Goal: Information Seeking & Learning: Learn about a topic

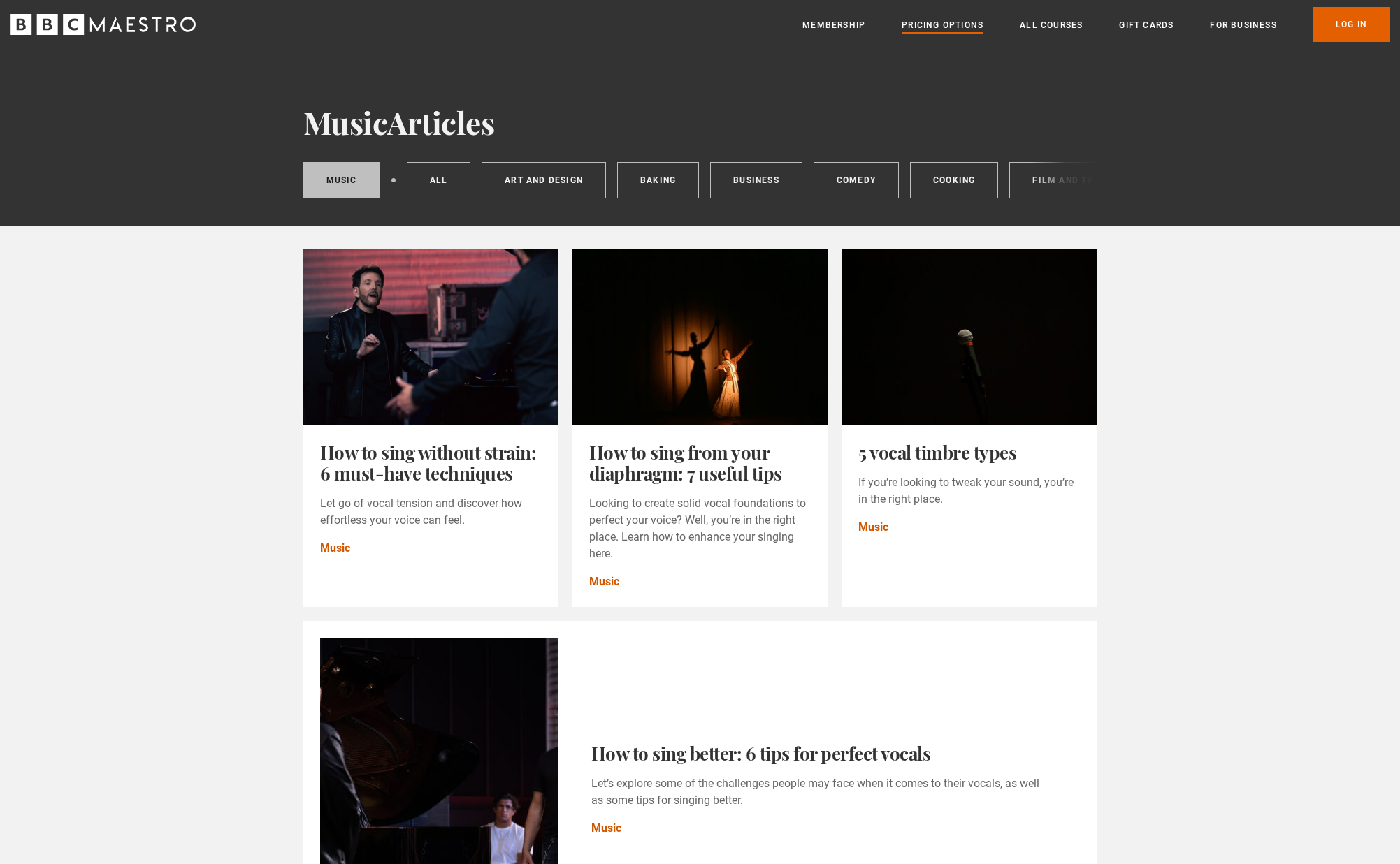
click at [932, 27] on link "Pricing Options" at bounding box center [943, 24] width 82 height 14
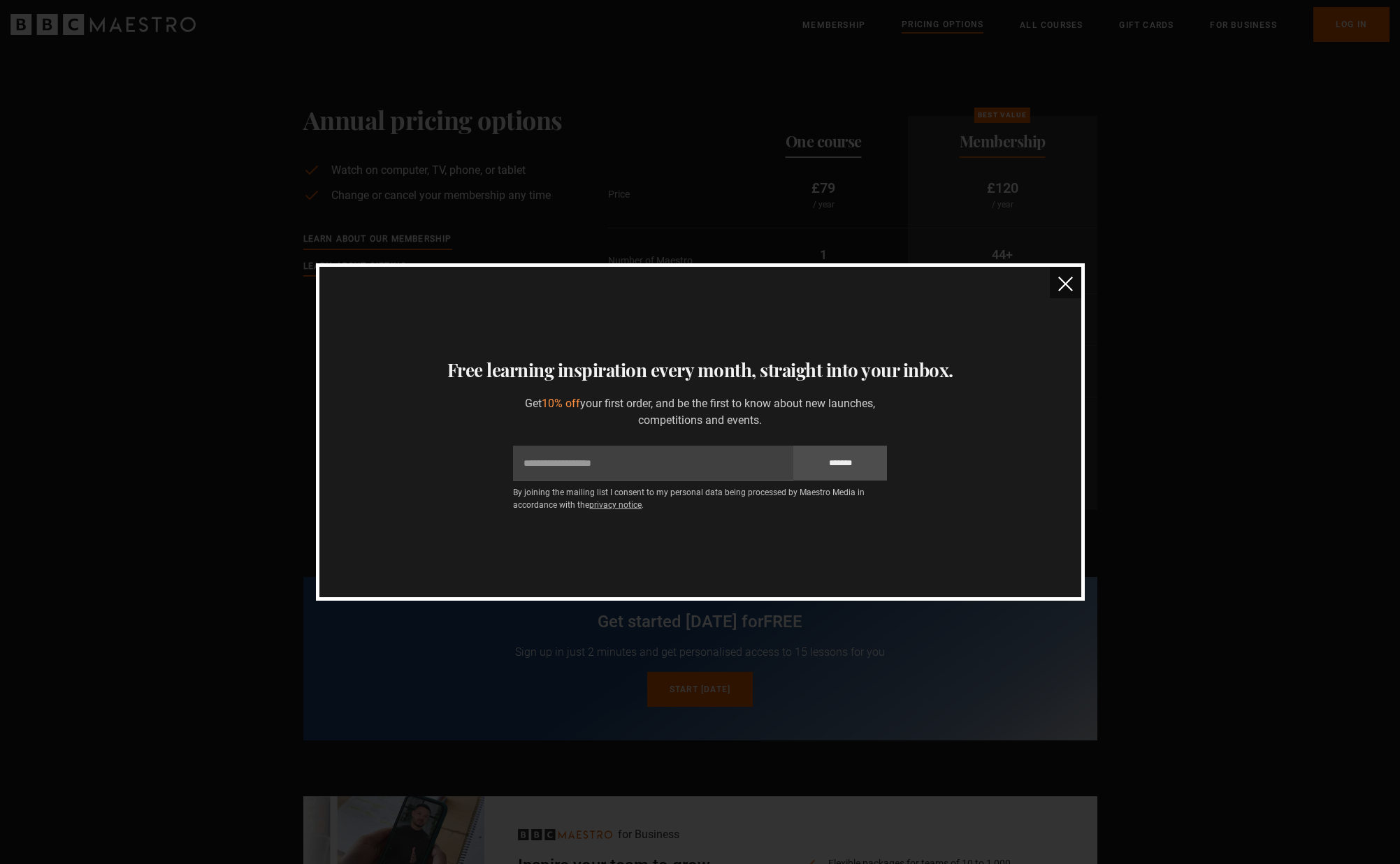
click at [1067, 282] on img "close" at bounding box center [1065, 284] width 15 height 15
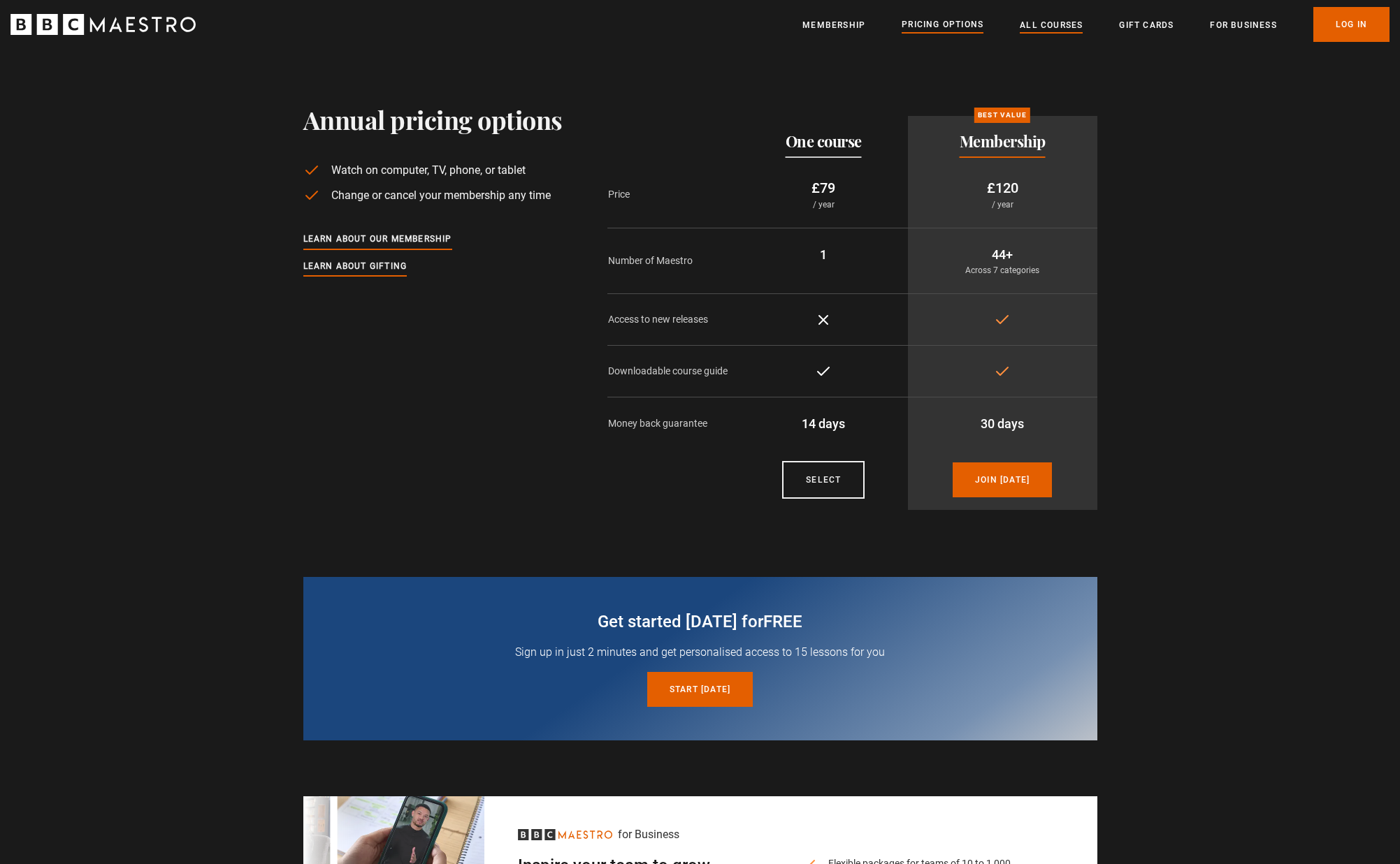
click at [1039, 24] on link "All Courses" at bounding box center [1051, 24] width 63 height 14
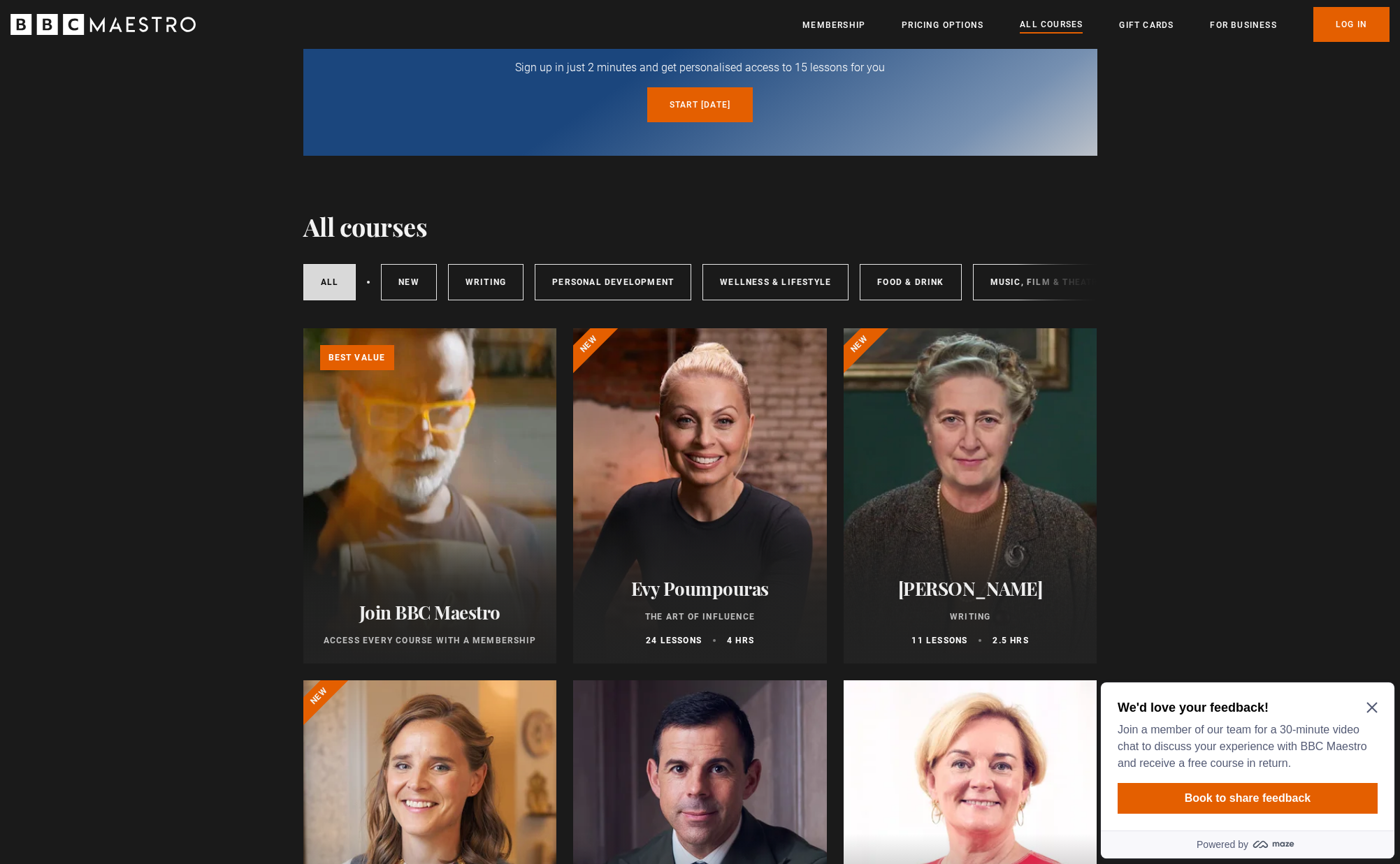
scroll to position [9, 0]
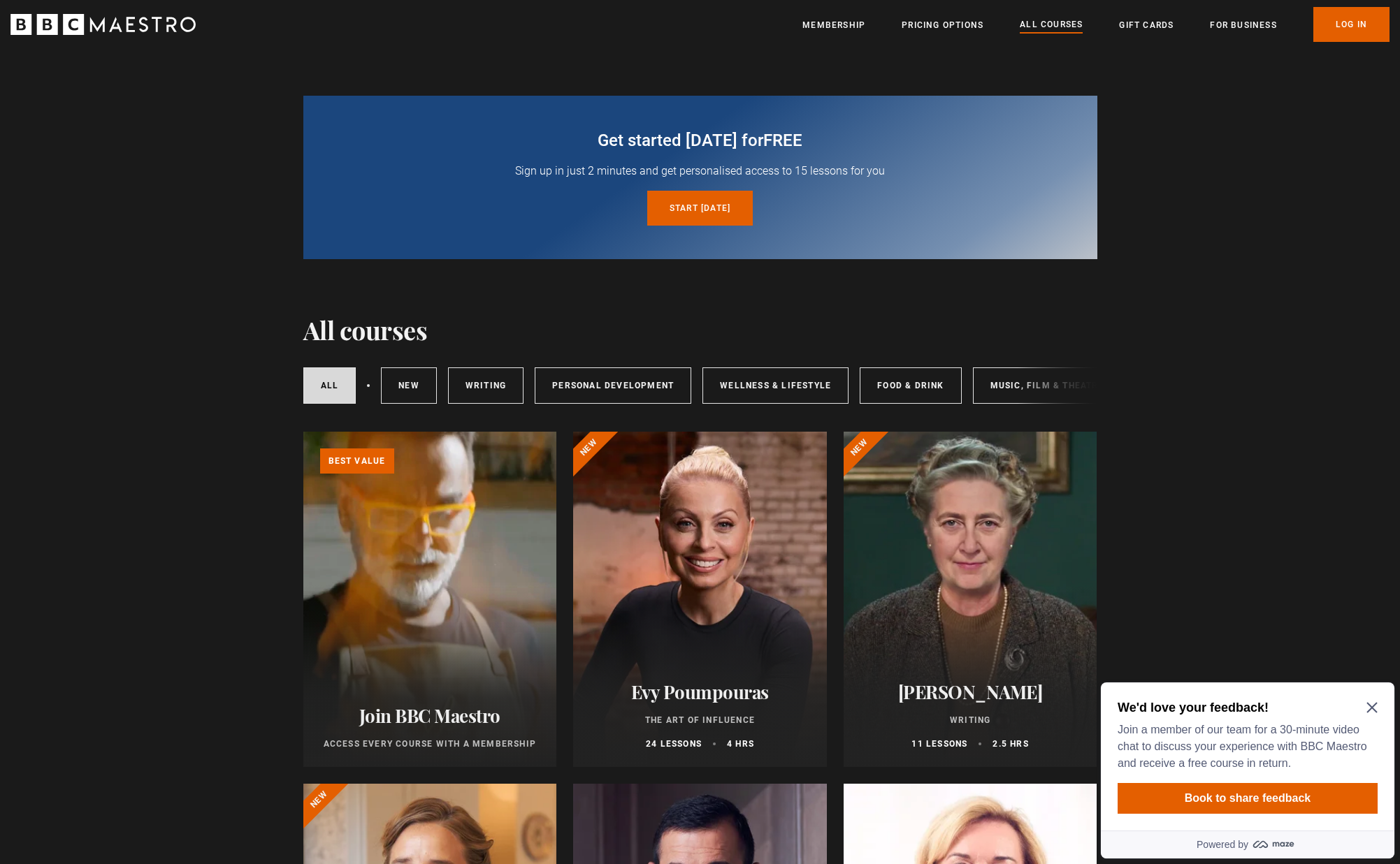
click at [969, 532] on div at bounding box center [971, 599] width 254 height 335
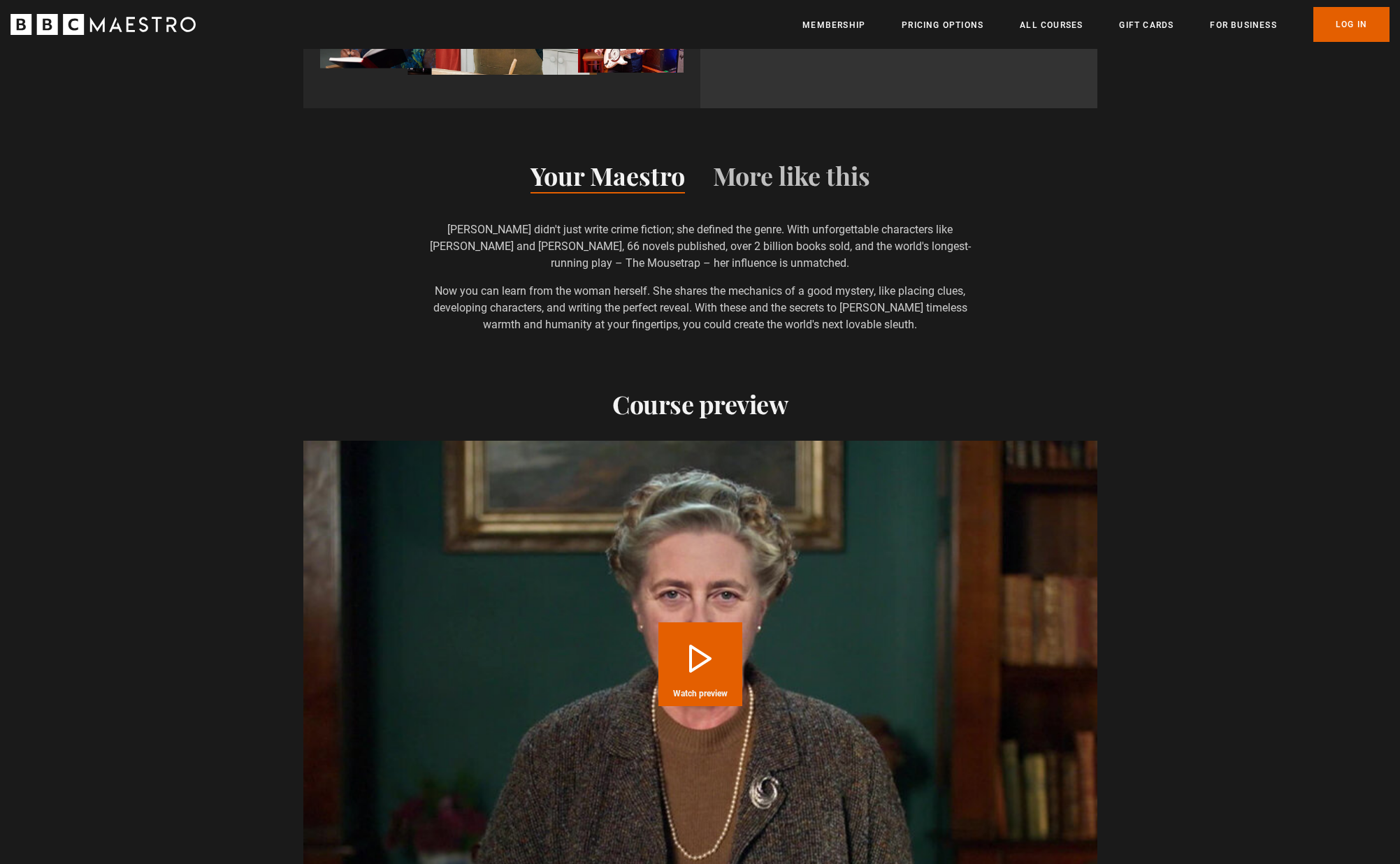
scroll to position [1486, 0]
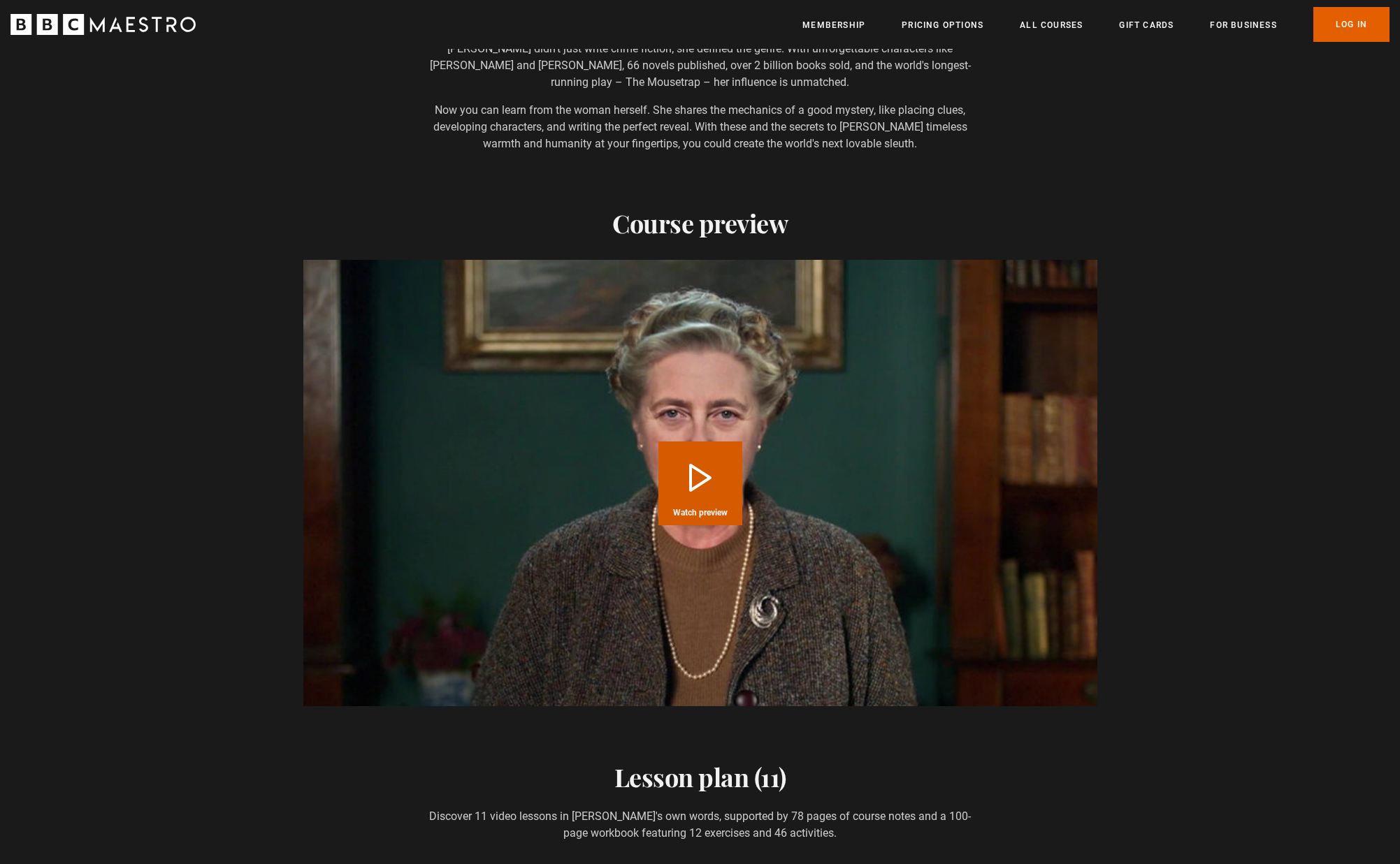
click at [696, 461] on button "Play Course overview for Writing with Agatha Christie Watch preview" at bounding box center [700, 483] width 84 height 84
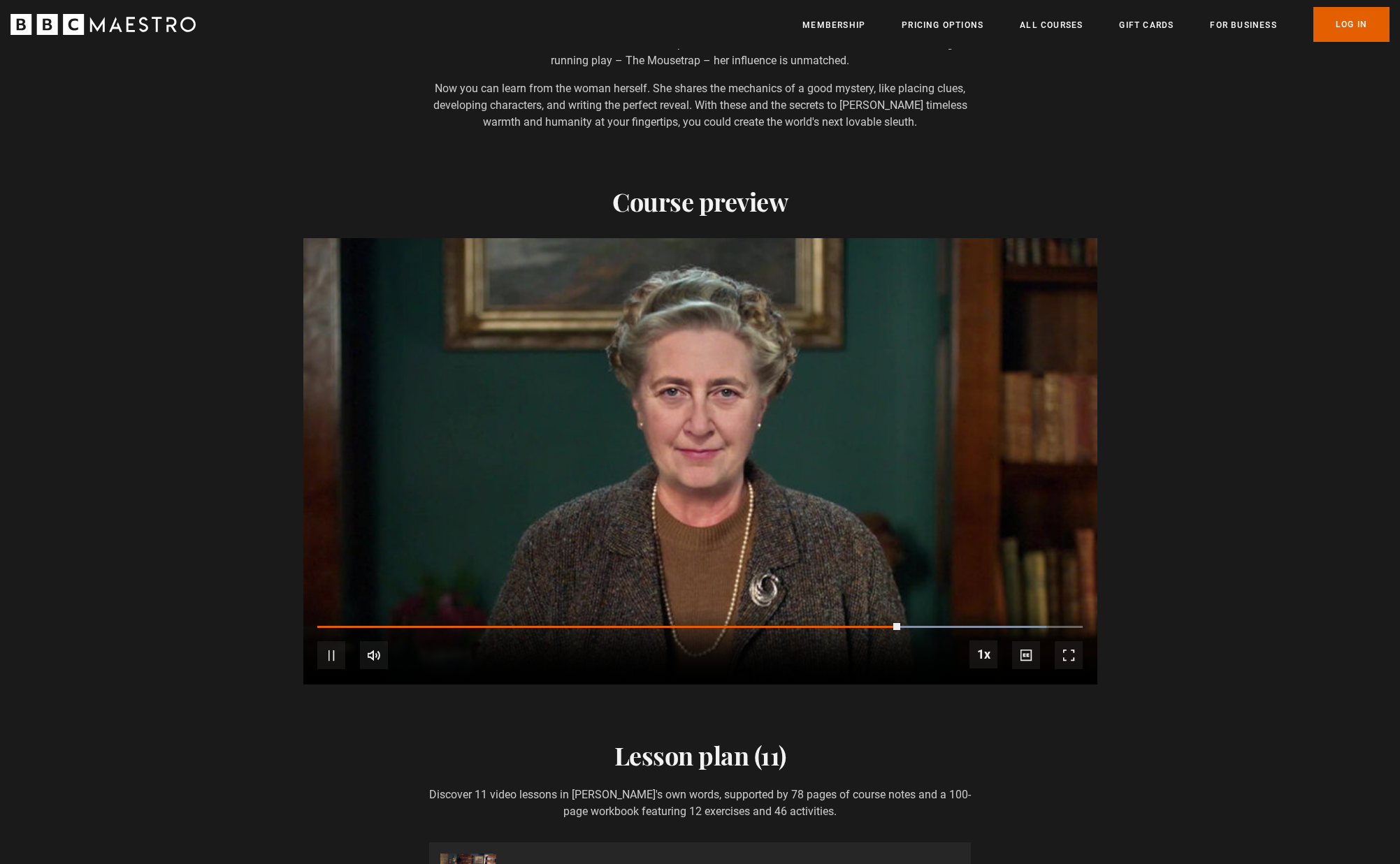
scroll to position [1506, 2]
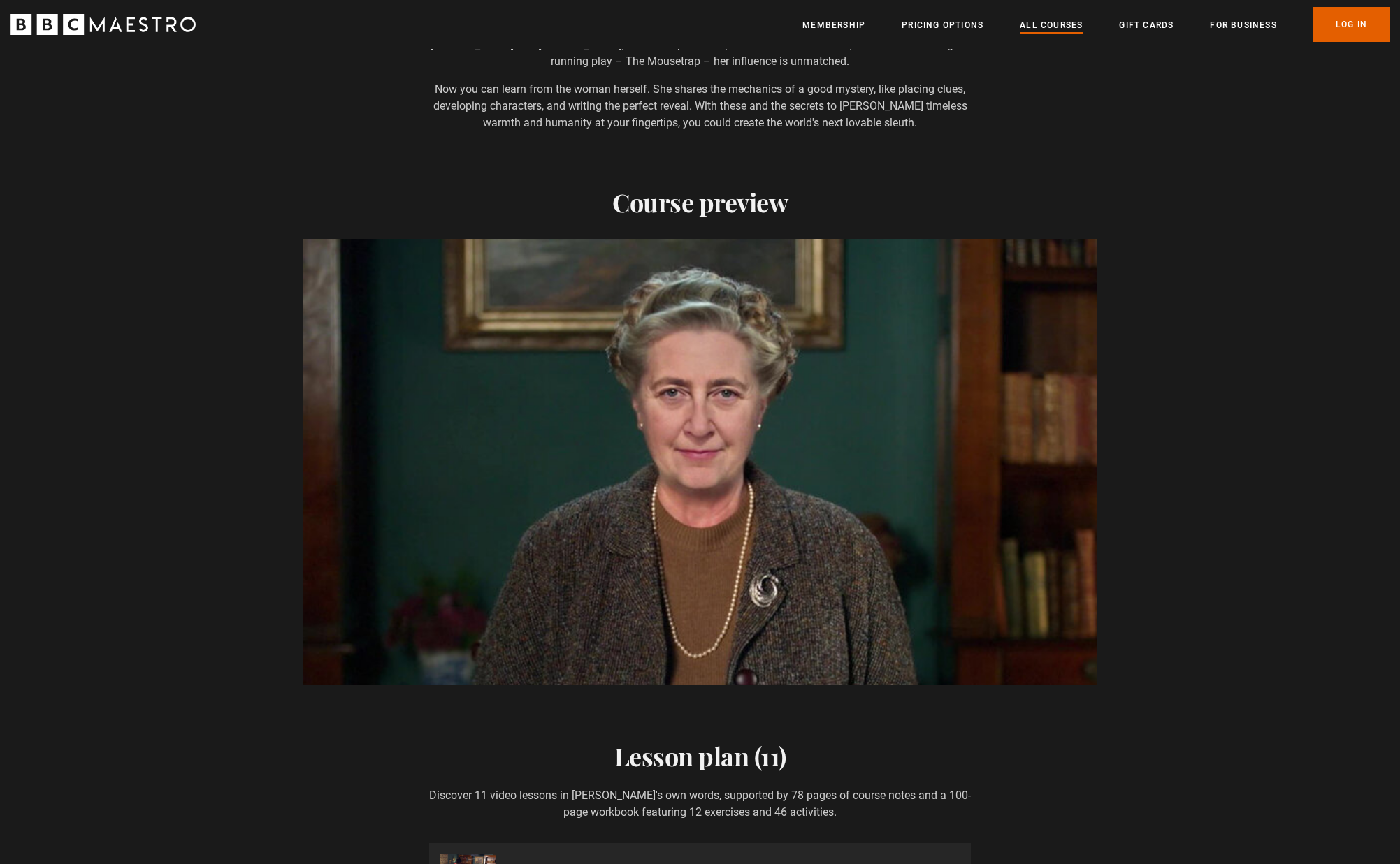
click at [1051, 29] on link "All Courses" at bounding box center [1051, 24] width 63 height 14
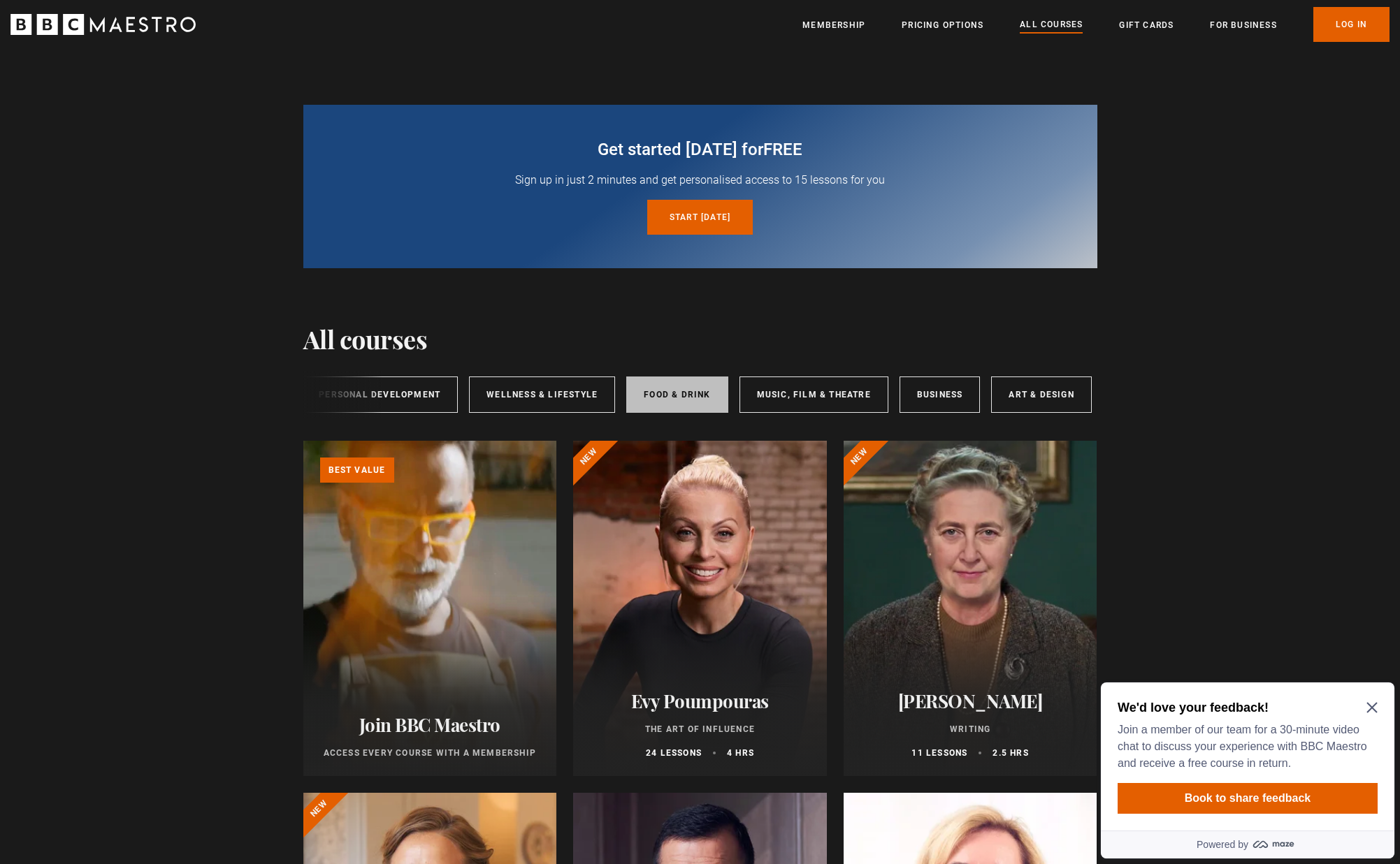
scroll to position [0, 233]
click at [816, 397] on link "Music, Film & Theatre" at bounding box center [815, 395] width 149 height 37
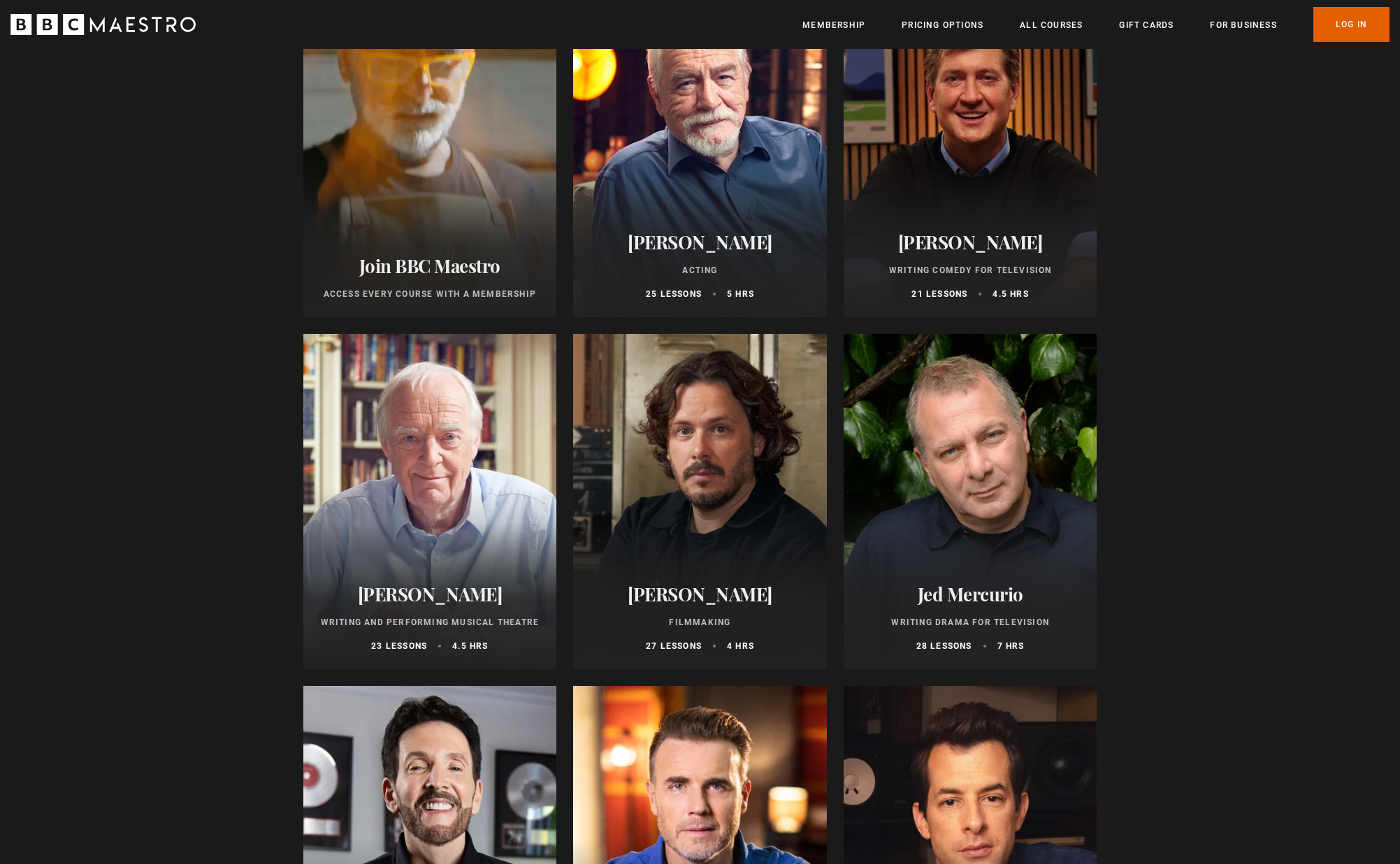
scroll to position [462, 0]
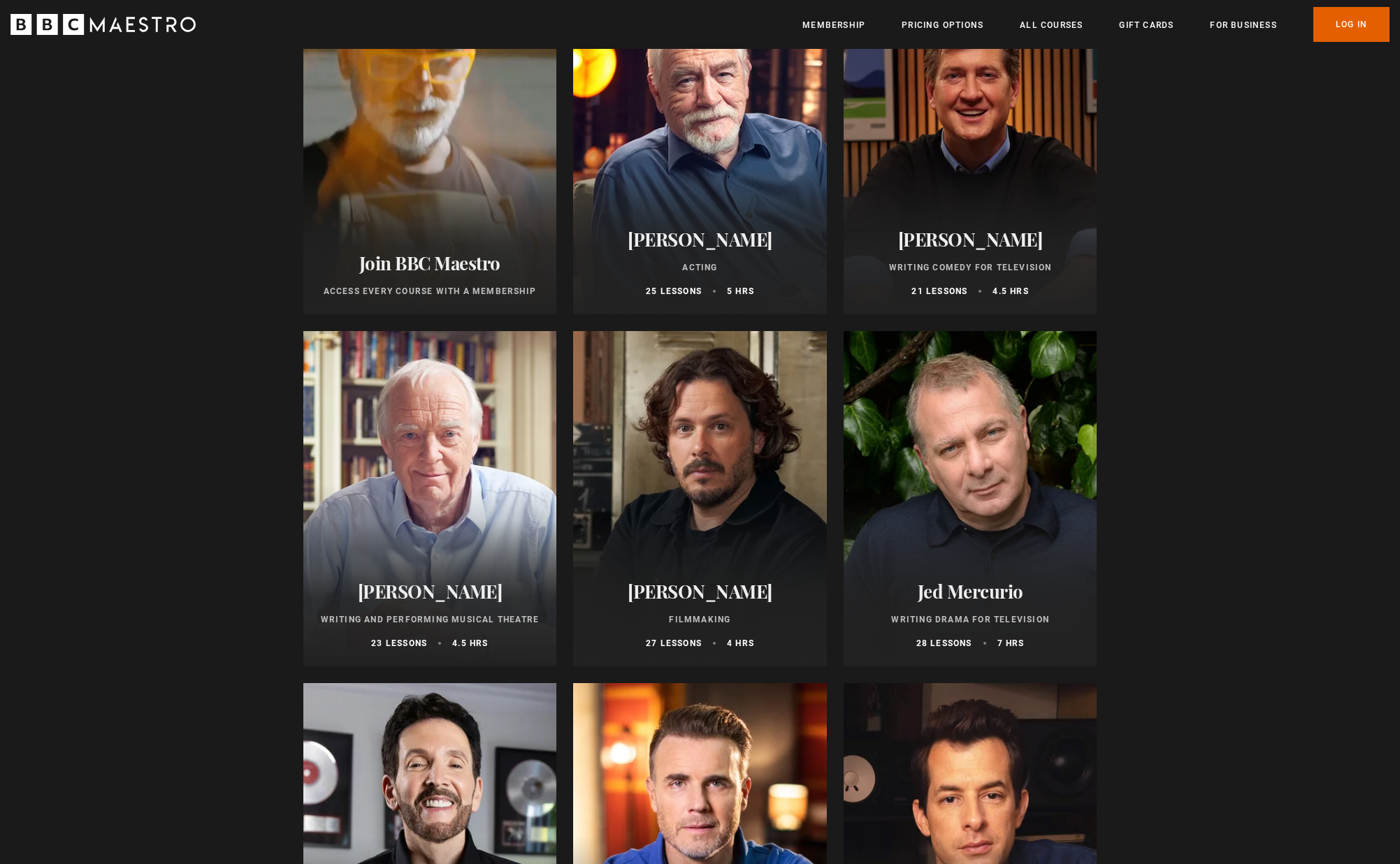
click at [971, 219] on div at bounding box center [971, 146] width 254 height 335
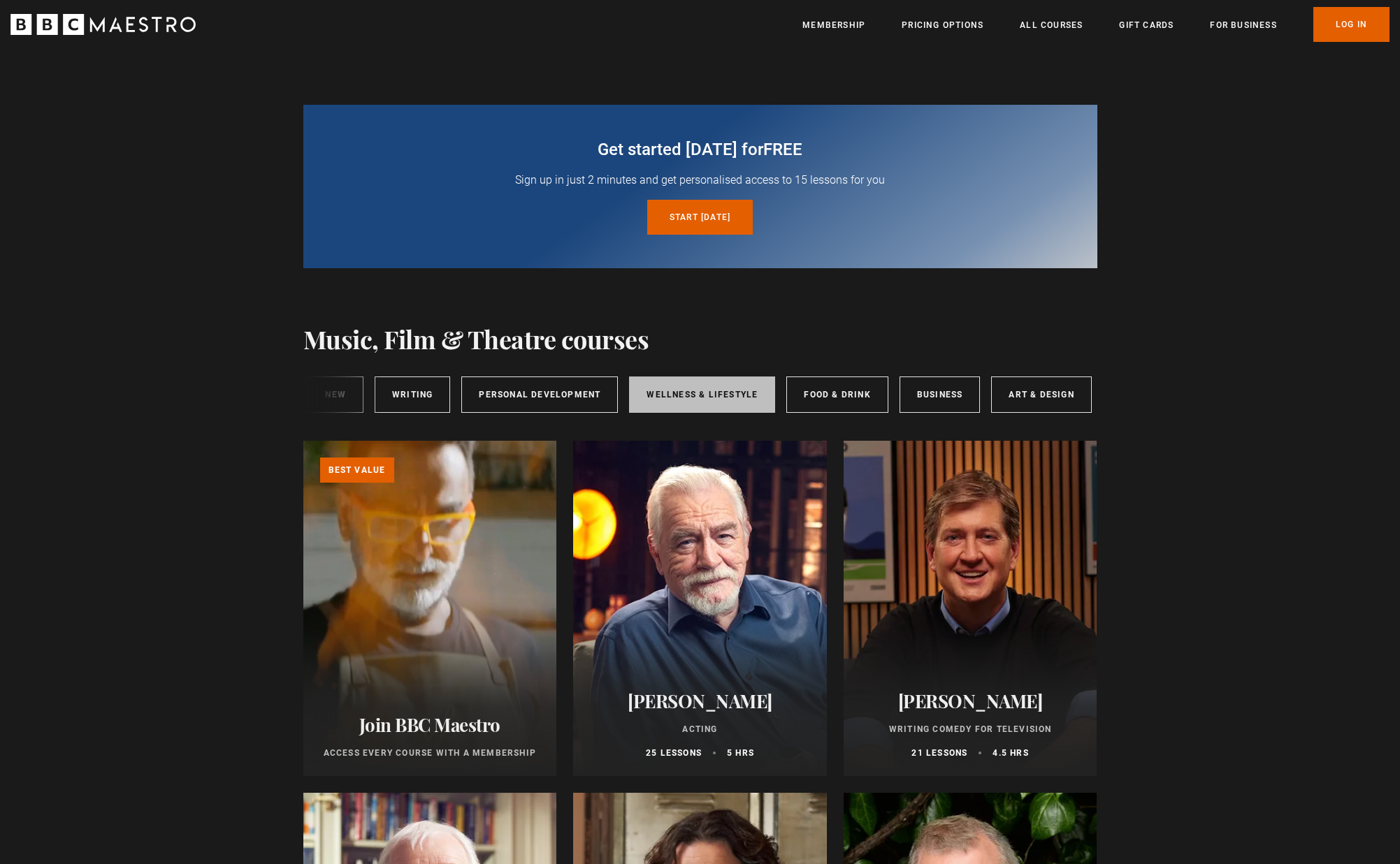
scroll to position [0, 233]
click at [1044, 403] on link "Art & Design" at bounding box center [1042, 395] width 100 height 37
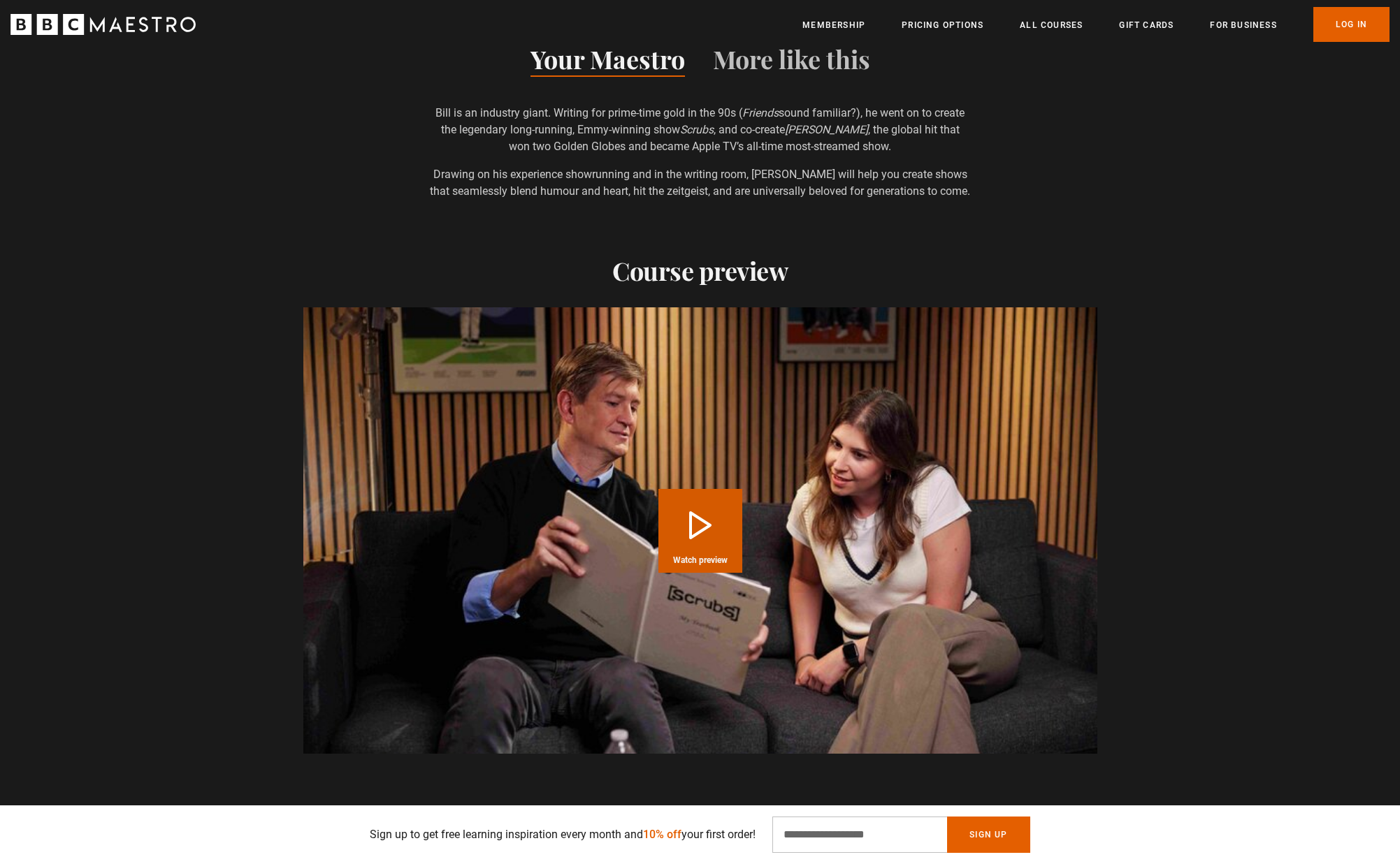
scroll to position [1409, 0]
click at [693, 527] on button "Play Course overview for Writing Comedy for Television with Bill Lawrence Watch…" at bounding box center [700, 530] width 84 height 84
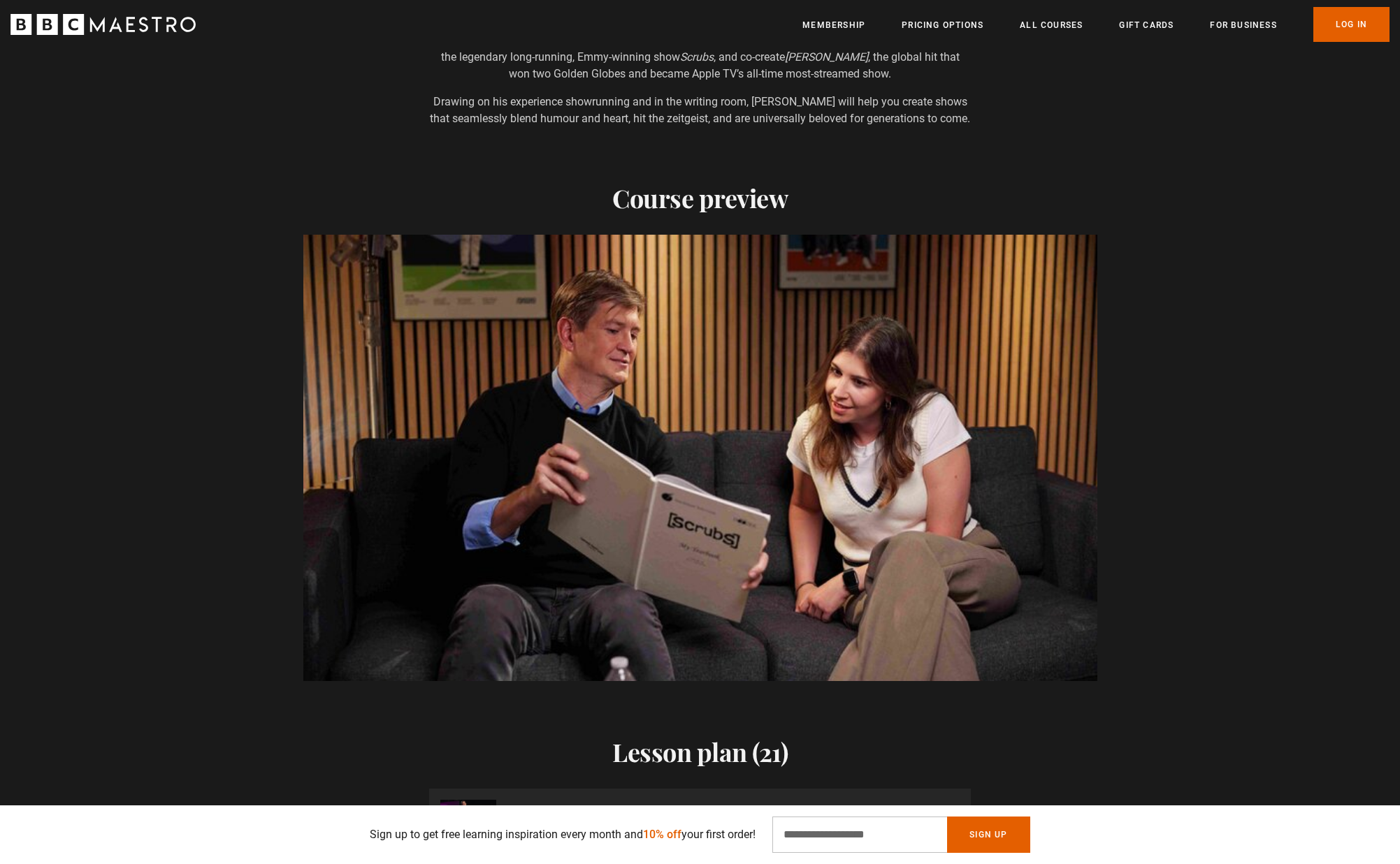
scroll to position [0, 1099]
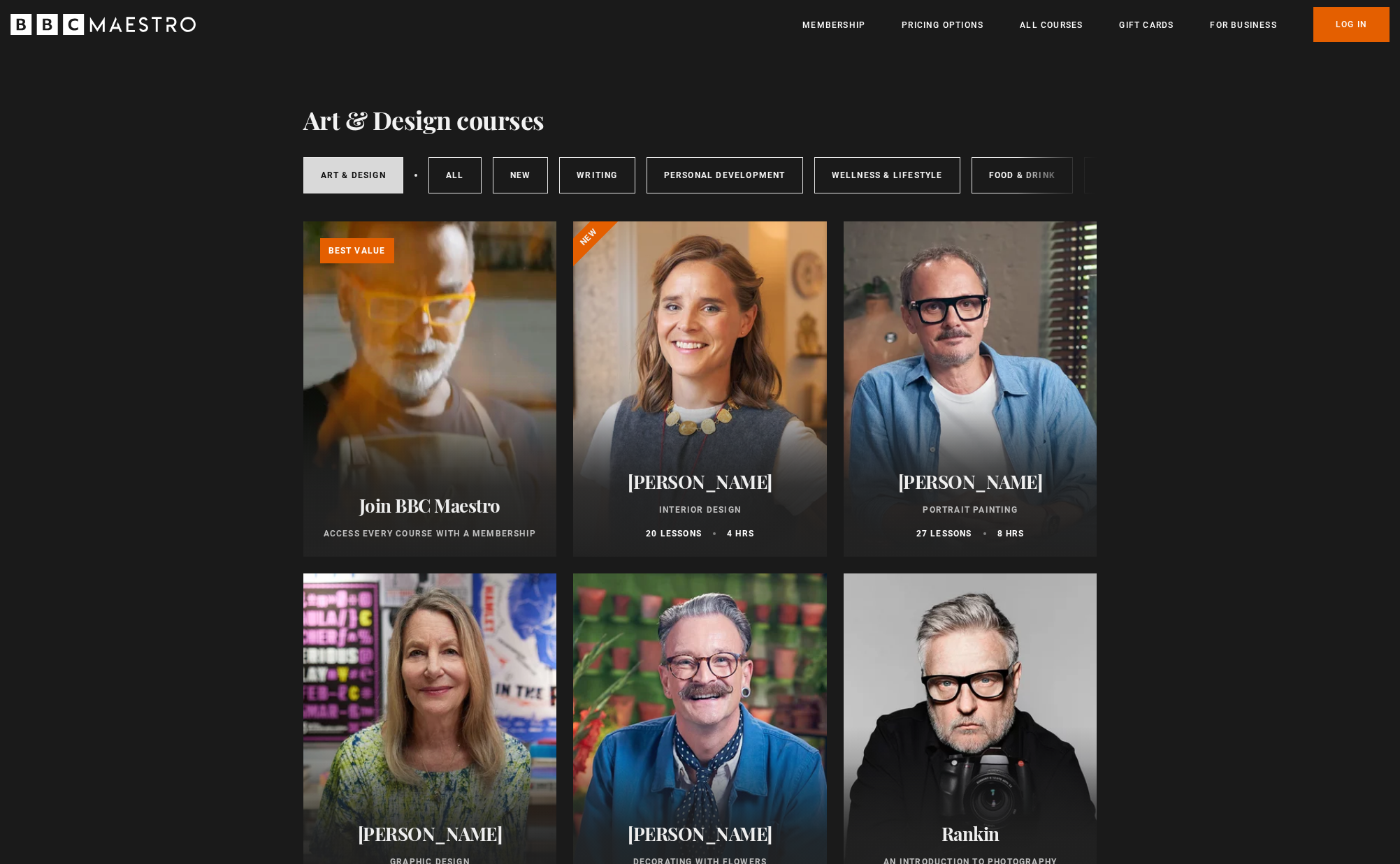
scroll to position [221, 0]
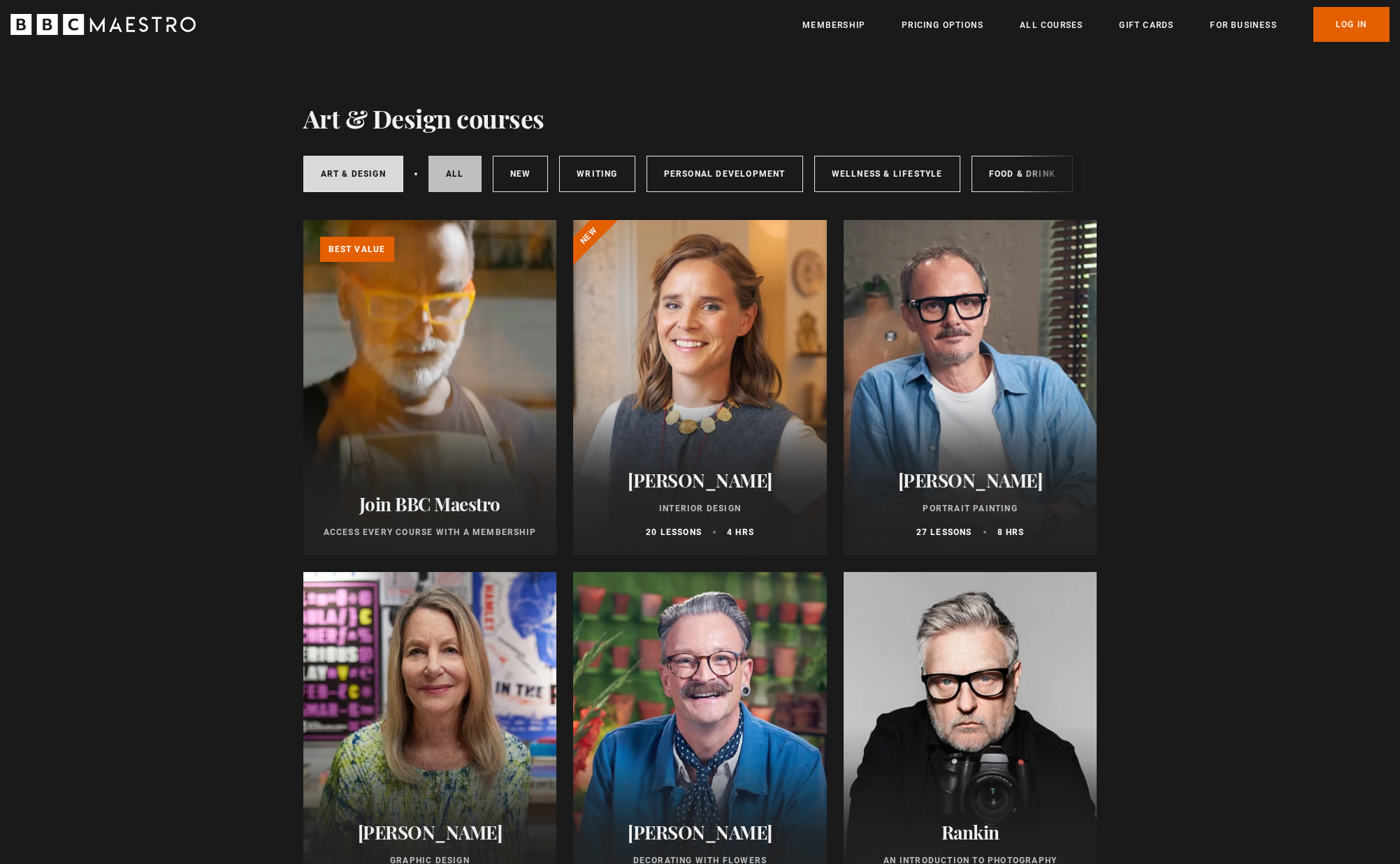
click at [451, 179] on link "All courses" at bounding box center [455, 174] width 53 height 37
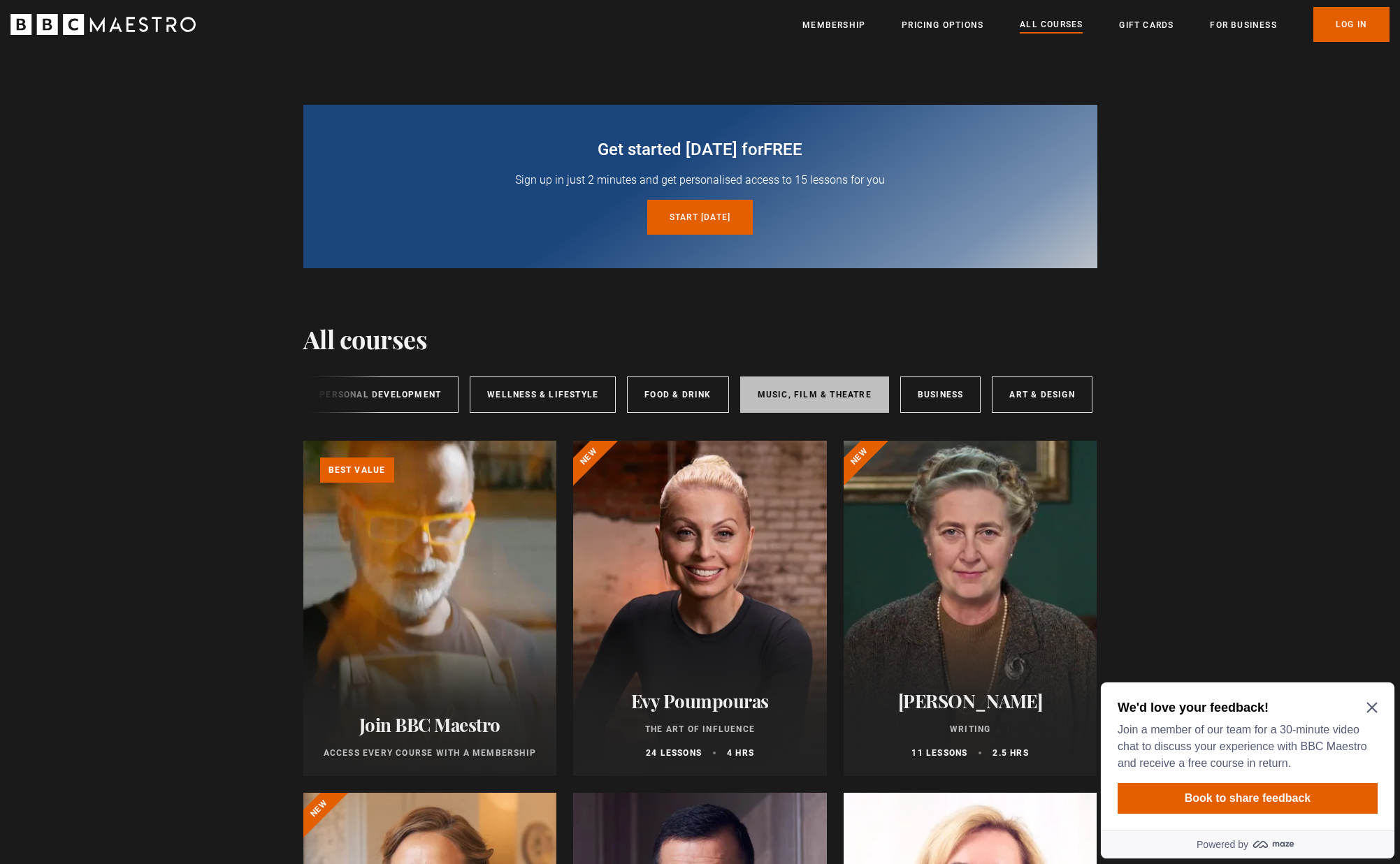
click at [781, 392] on link "Music, Film & Theatre" at bounding box center [815, 395] width 149 height 37
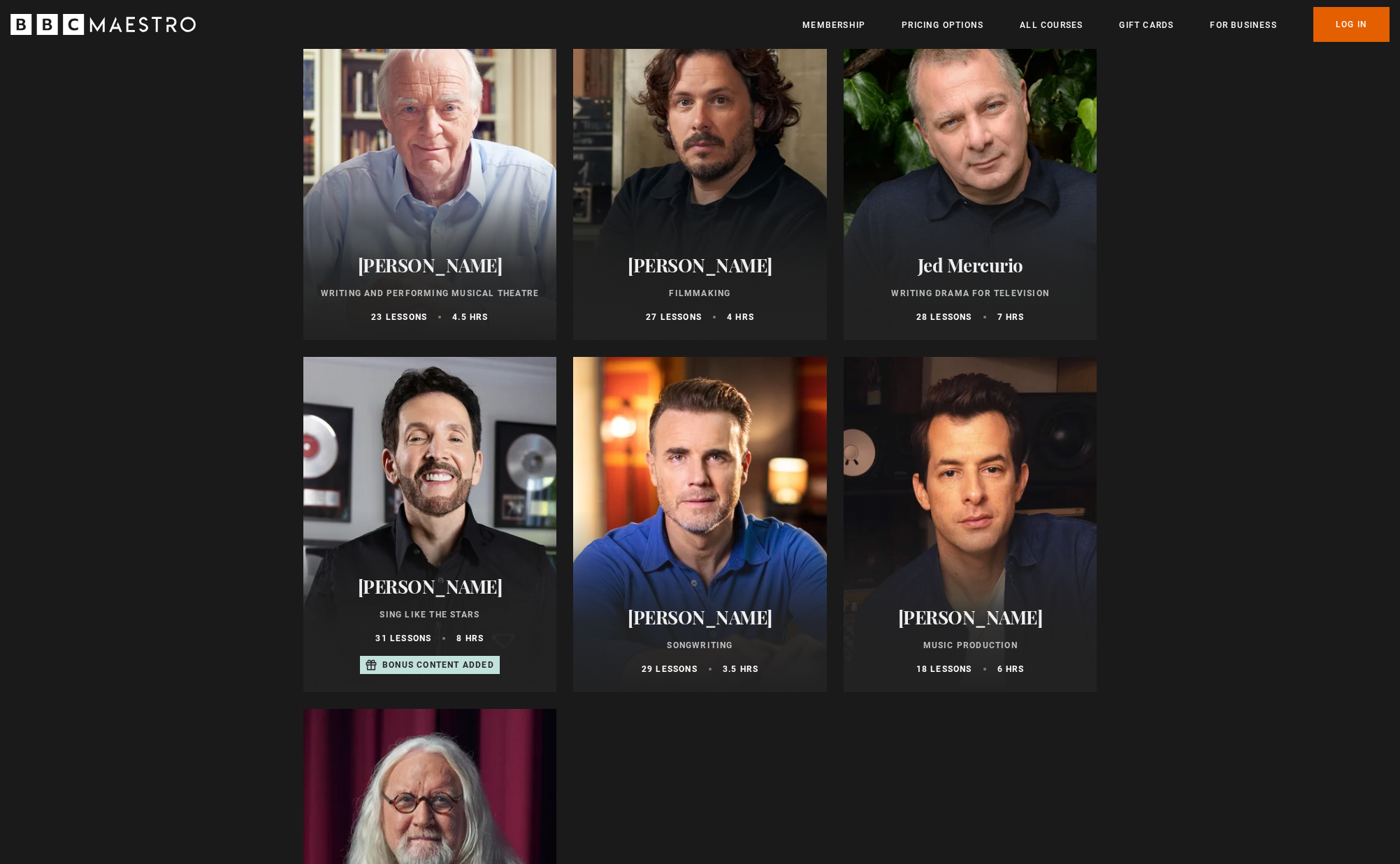
scroll to position [951, 0]
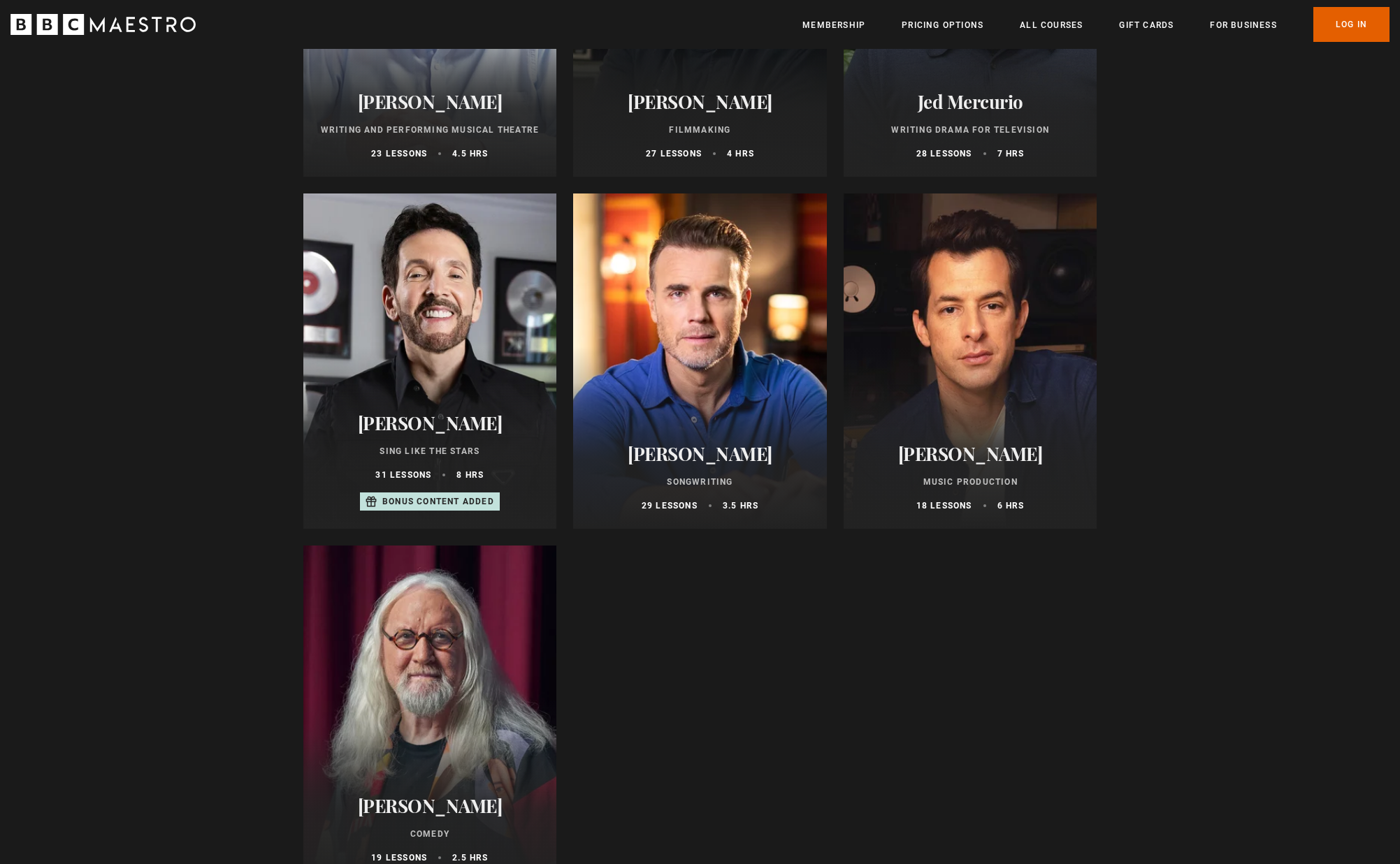
click at [974, 403] on div at bounding box center [971, 361] width 254 height 335
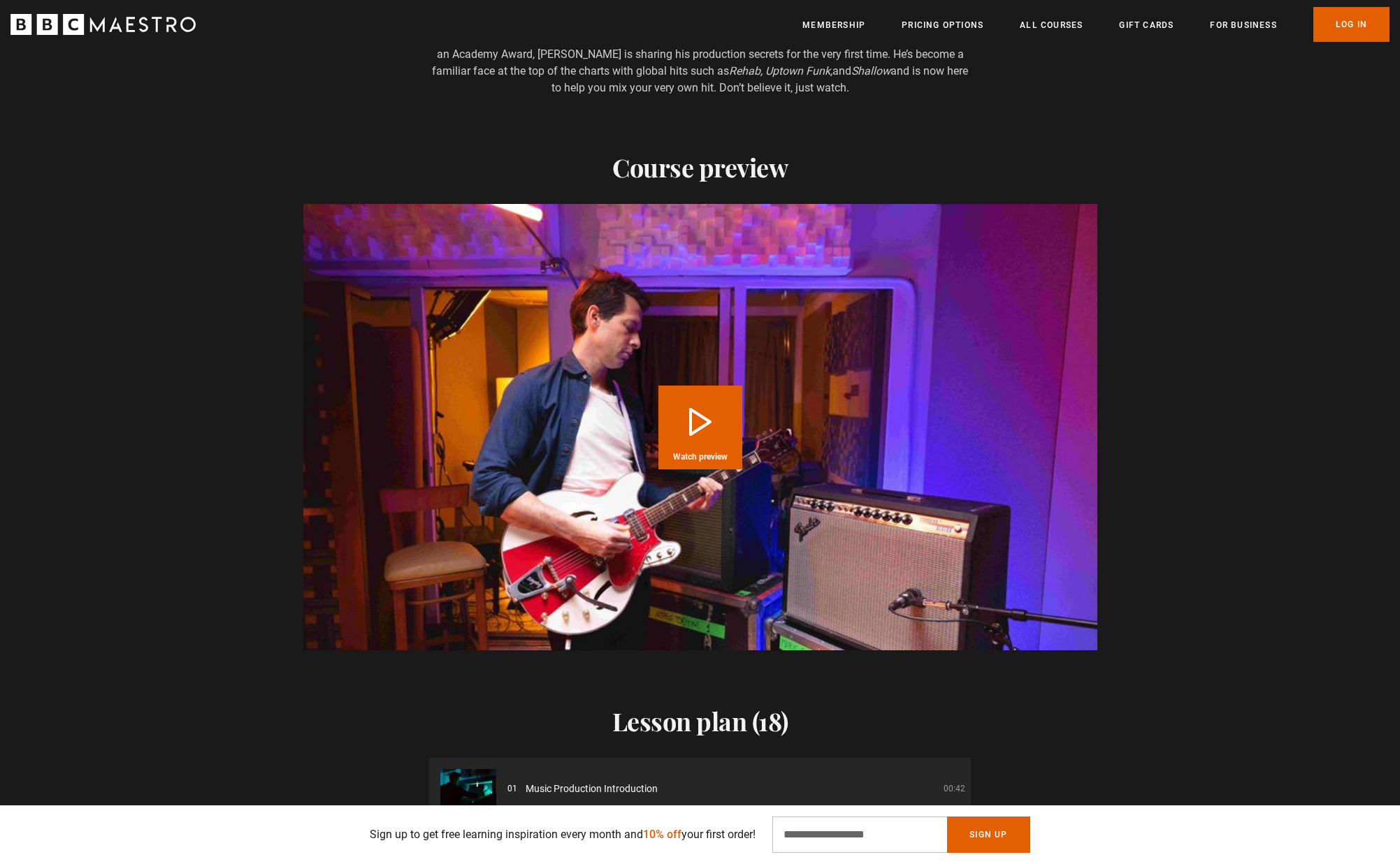
scroll to position [1575, 0]
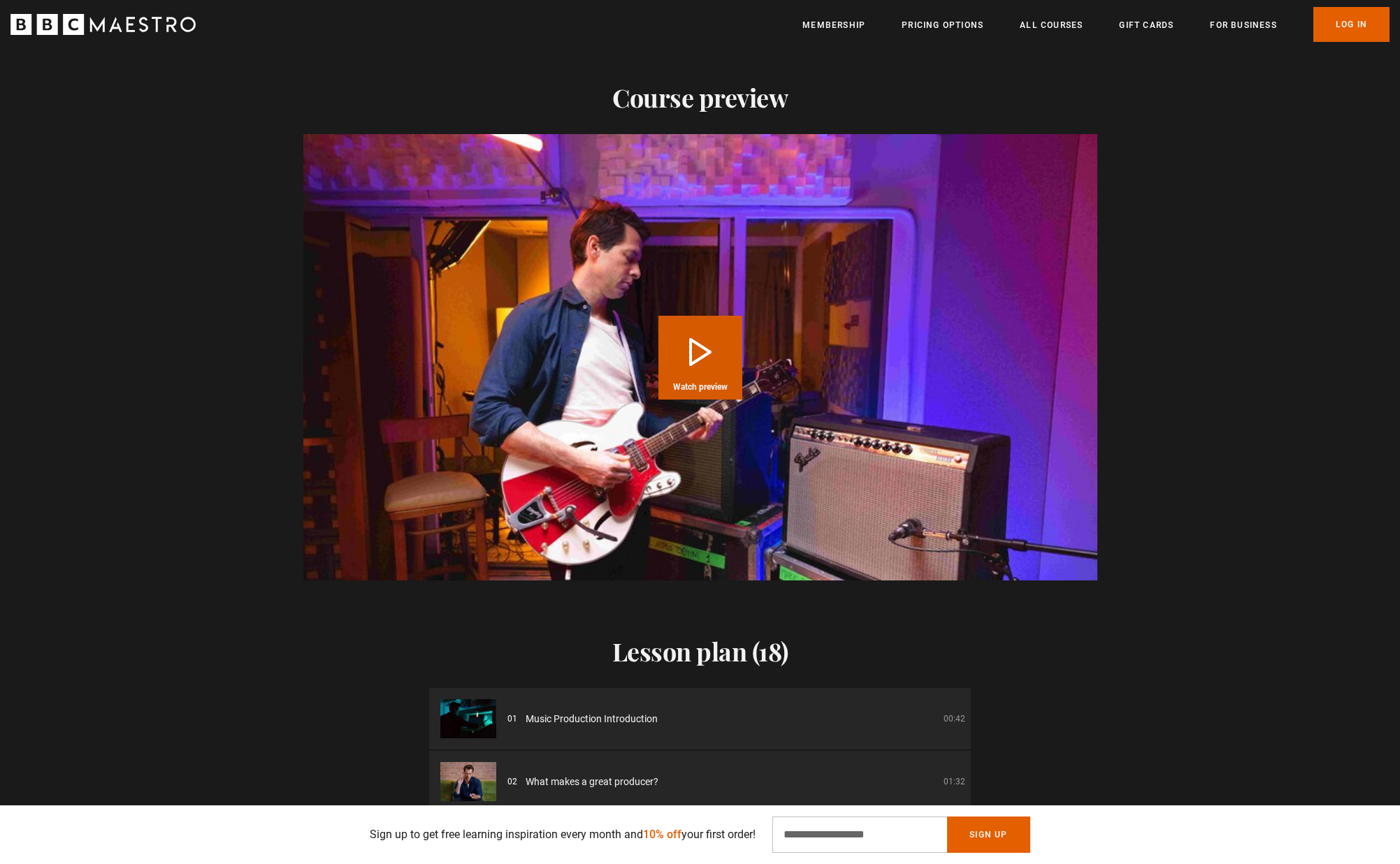
click at [698, 355] on button "Play Course overview for Music Production with [PERSON_NAME] Watch preview" at bounding box center [700, 357] width 84 height 84
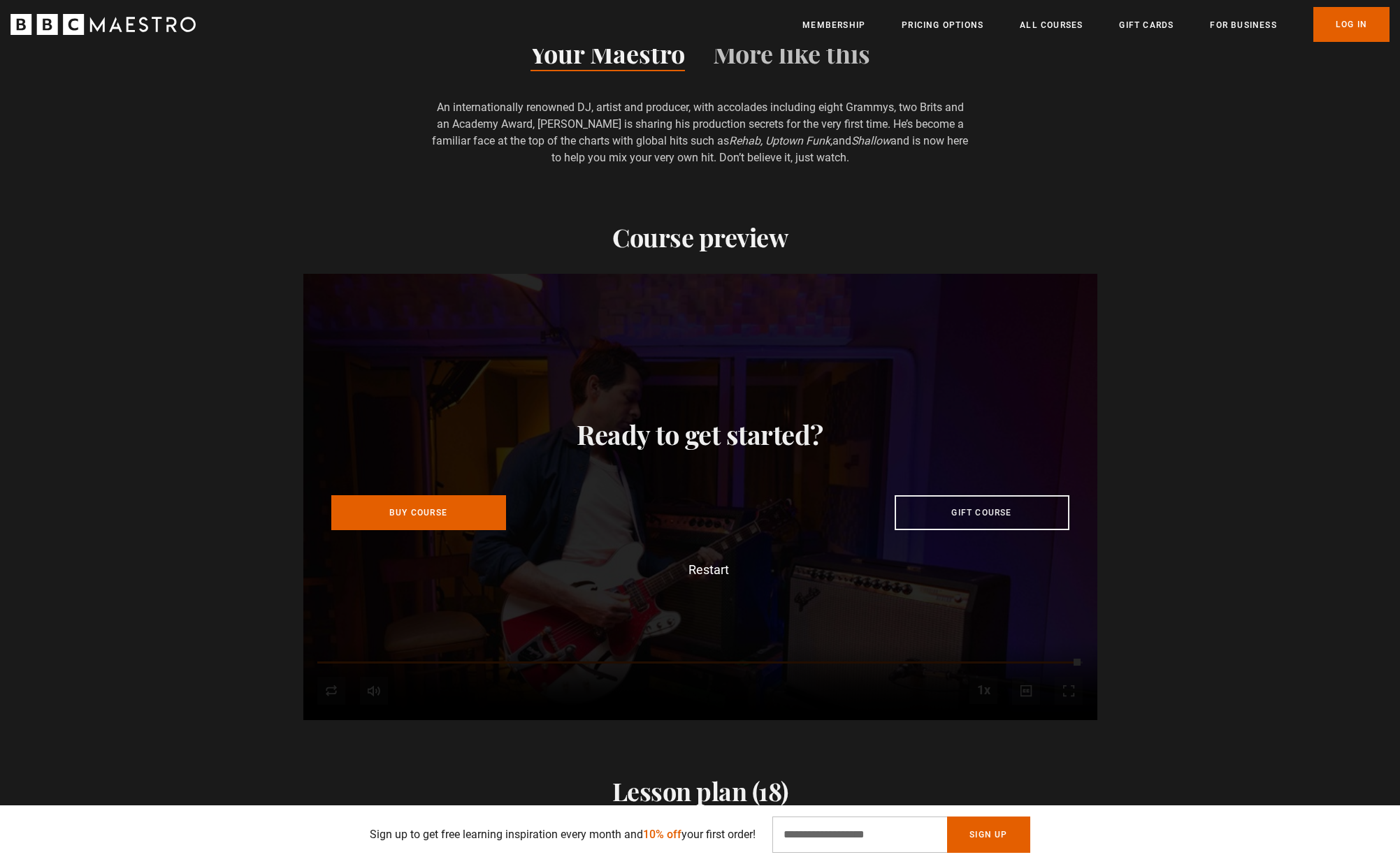
scroll to position [0, 2381]
